Goal: Task Accomplishment & Management: Use online tool/utility

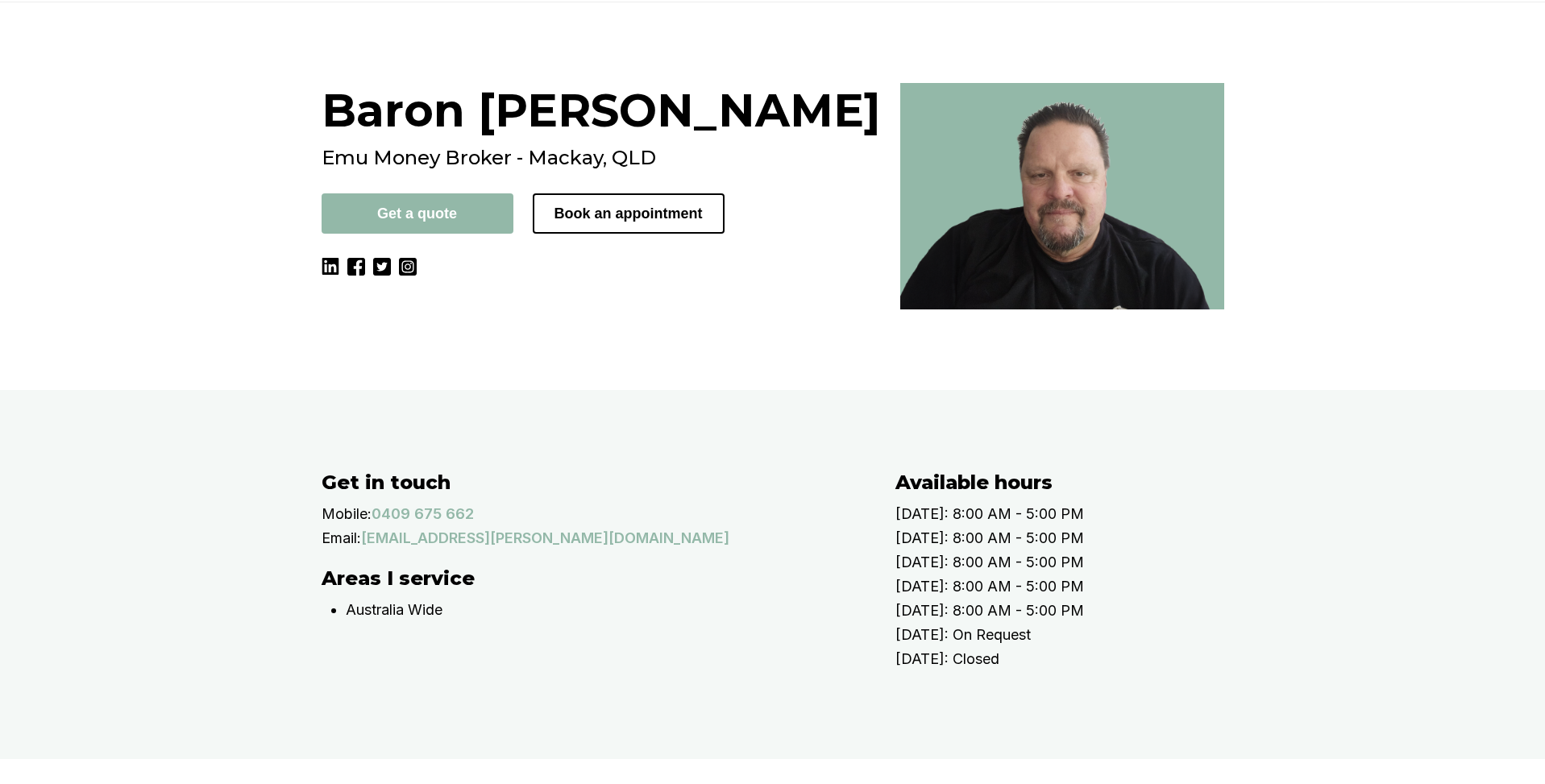
scroll to position [165, 0]
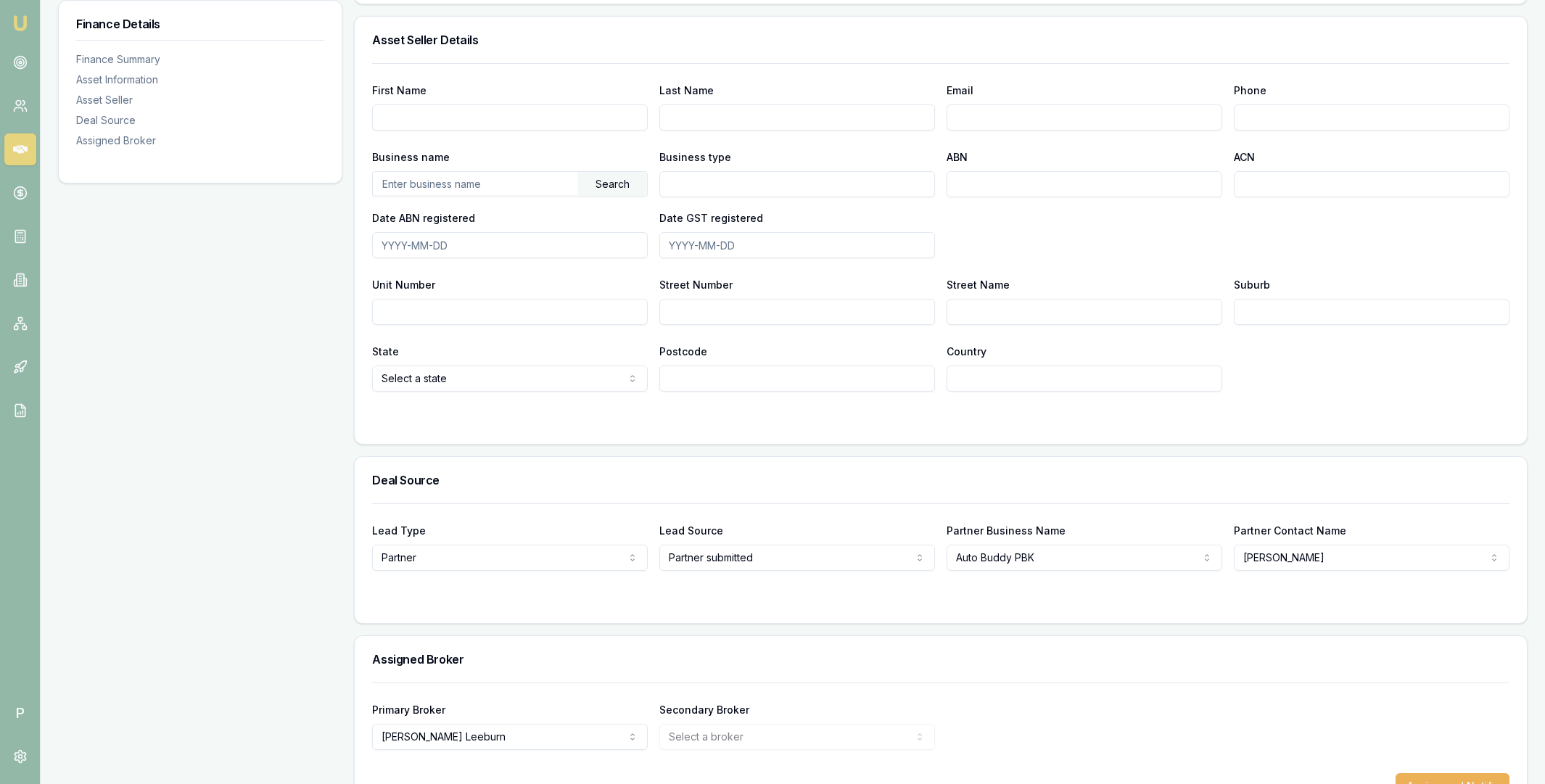
scroll to position [829, 0]
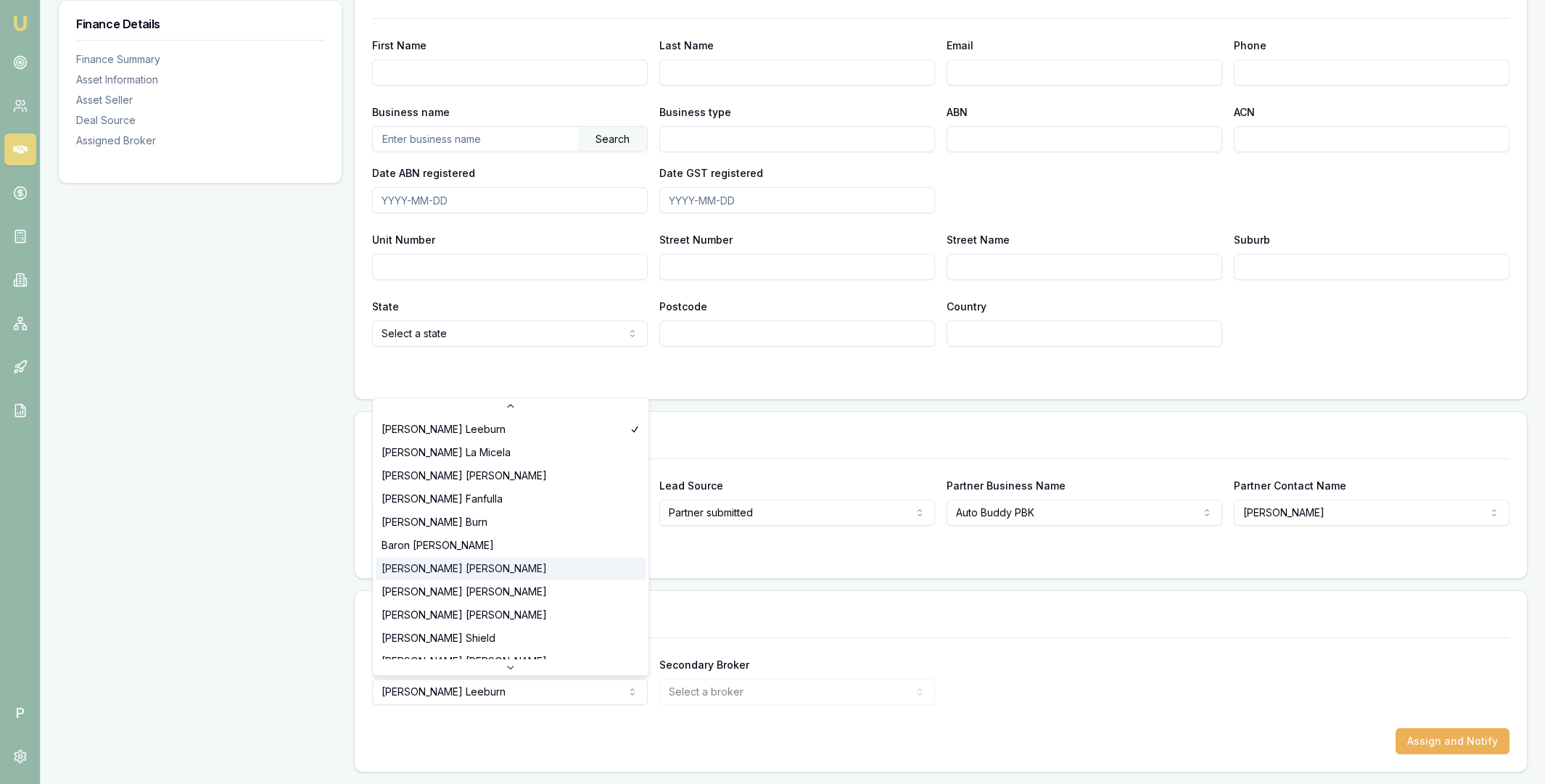
scroll to position [256, 0]
select select "U-NHCDP6WVWP"
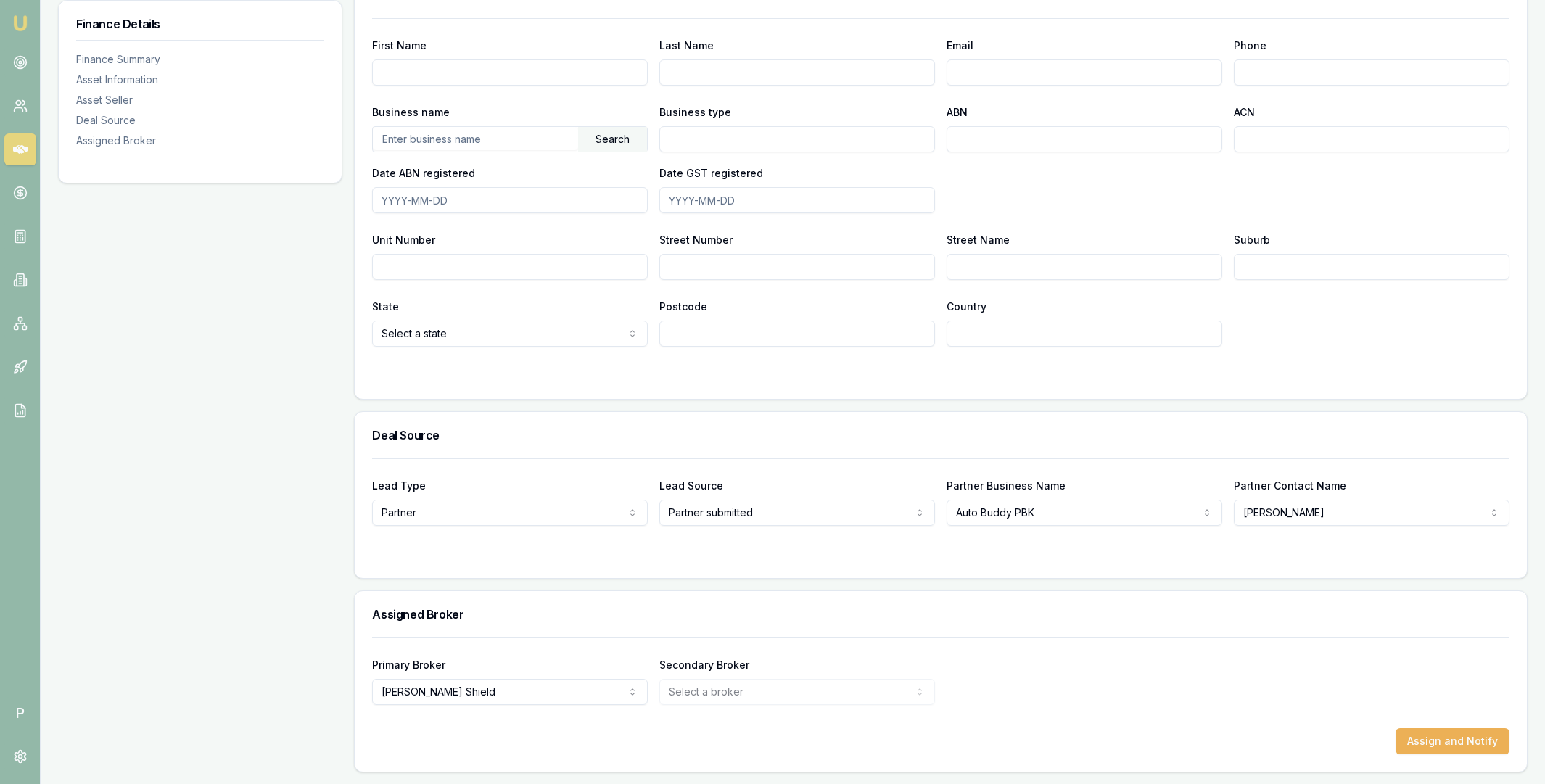
click at [1223, 703] on div "Primary Broker Erin Shield Tas Tzimos Pinkesh Patel Sam Crouch Brad Hearns Rach…" at bounding box center [940, 681] width 1137 height 50
click at [1427, 736] on button "Assign and Notify" at bounding box center [1453, 742] width 114 height 26
click at [17, 147] on icon at bounding box center [21, 150] width 15 height 15
